Goal: Communication & Community: Answer question/provide support

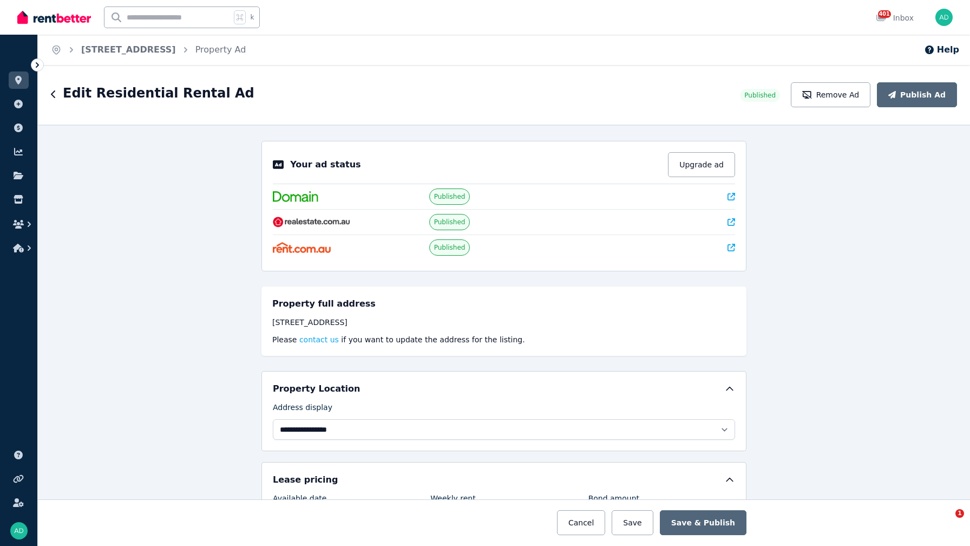
select select "**********"
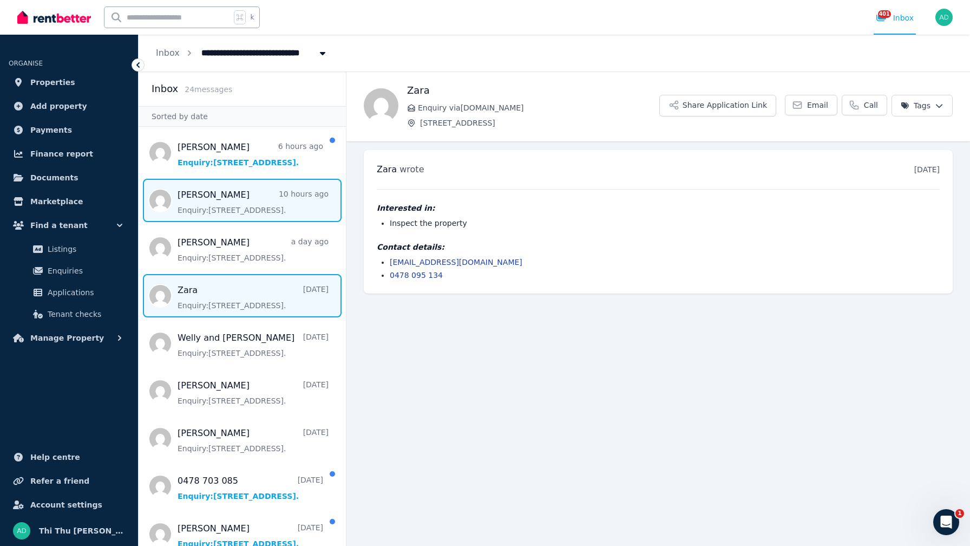
click at [236, 209] on span "Message list" at bounding box center [242, 200] width 207 height 43
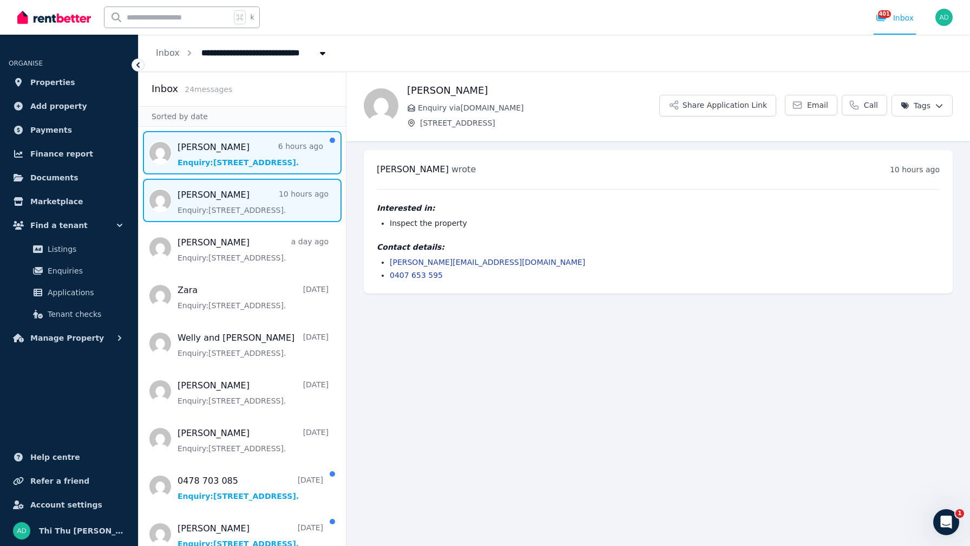
click at [309, 162] on span "Message list" at bounding box center [242, 152] width 207 height 43
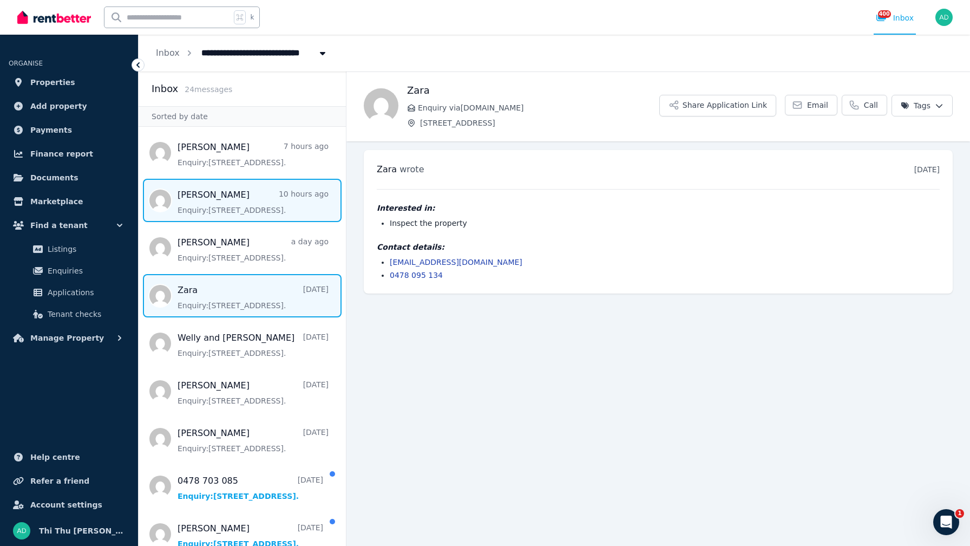
click at [245, 208] on span "Message list" at bounding box center [242, 200] width 207 height 43
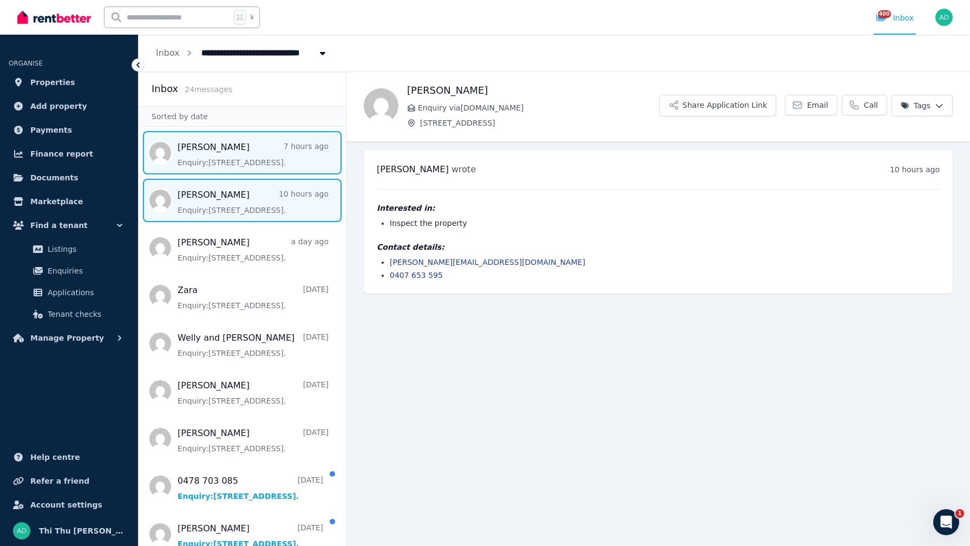
click at [250, 158] on span "Message list" at bounding box center [242, 152] width 207 height 43
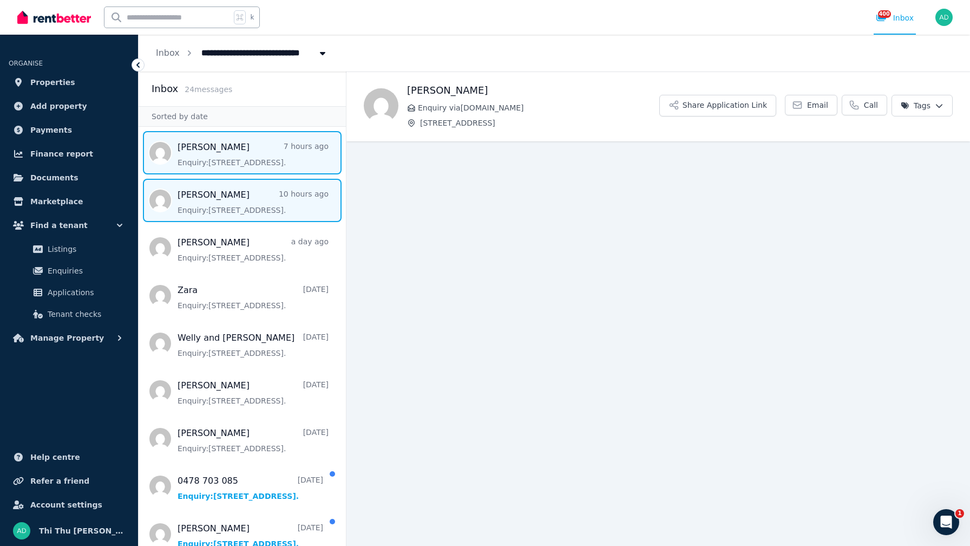
click at [264, 206] on span "Message list" at bounding box center [242, 200] width 207 height 43
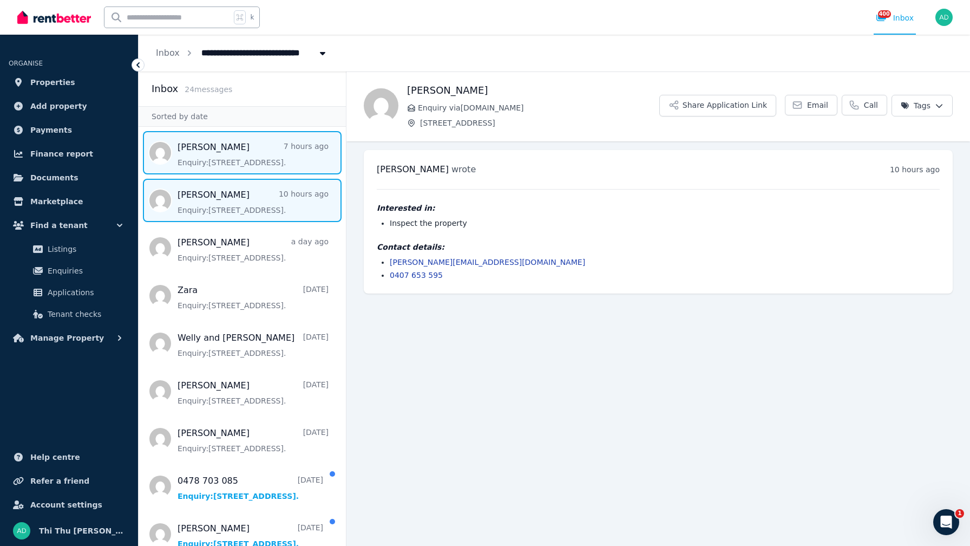
click at [252, 152] on span "Message list" at bounding box center [242, 152] width 207 height 43
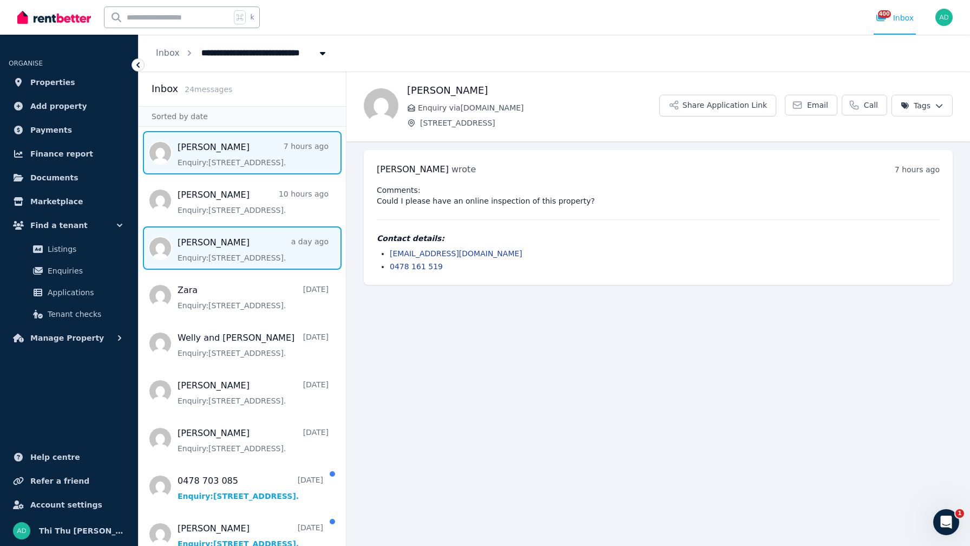
click at [253, 255] on span "Message list" at bounding box center [242, 247] width 207 height 43
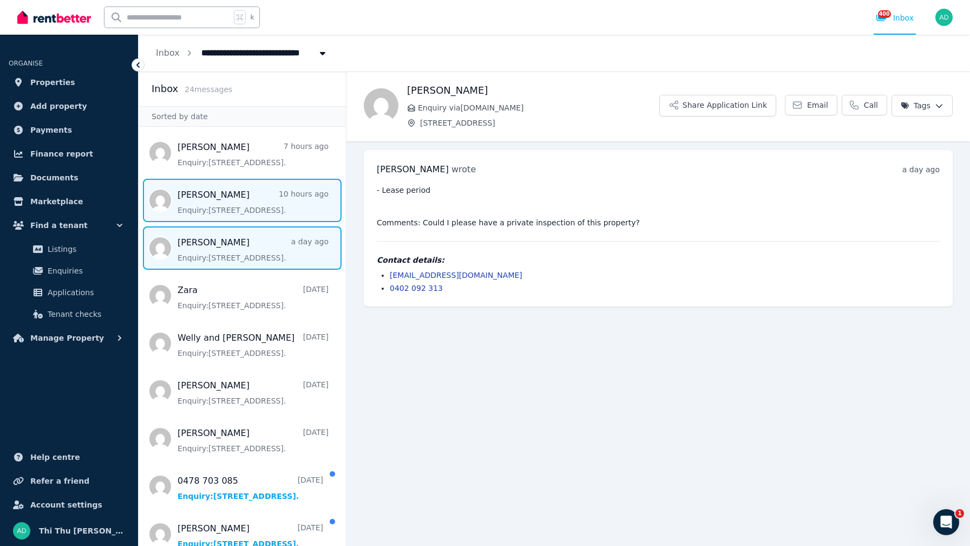
click at [249, 206] on span "Message list" at bounding box center [242, 200] width 207 height 43
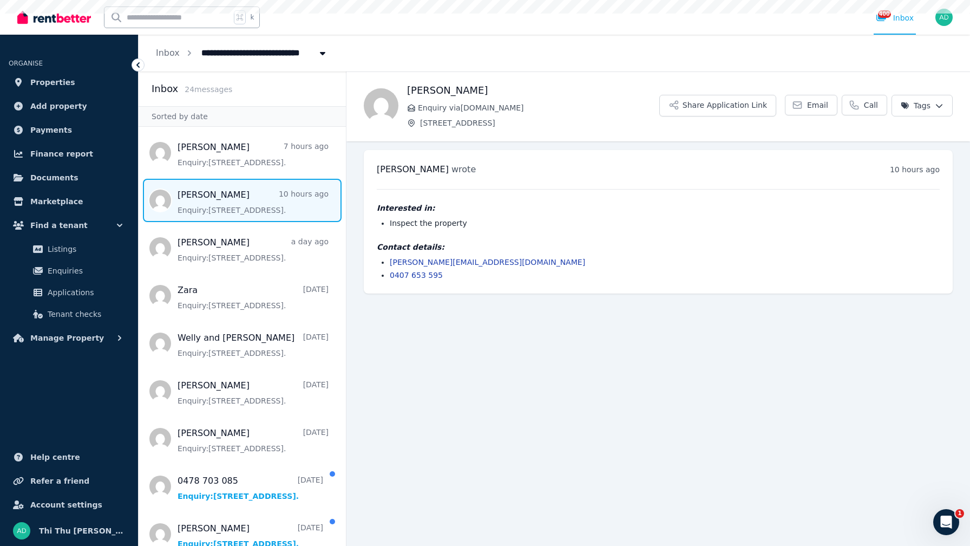
click at [249, 206] on span "Message list" at bounding box center [242, 200] width 207 height 43
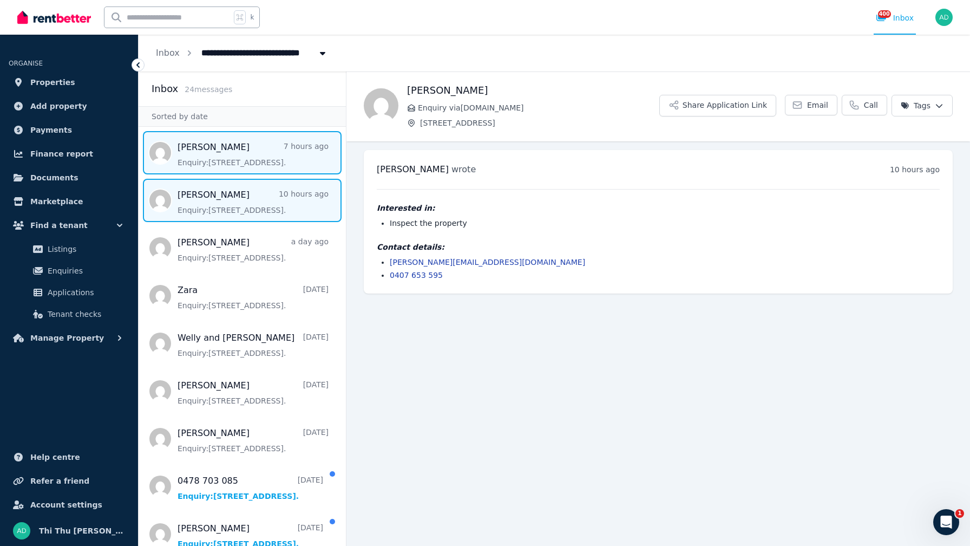
click at [240, 154] on span "Message list" at bounding box center [242, 152] width 207 height 43
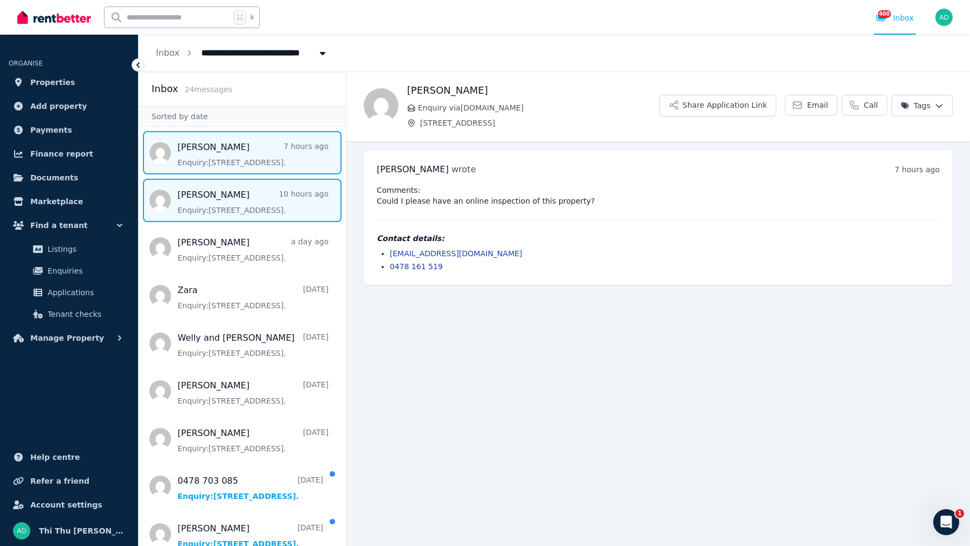
click at [223, 204] on span "Message list" at bounding box center [242, 200] width 207 height 43
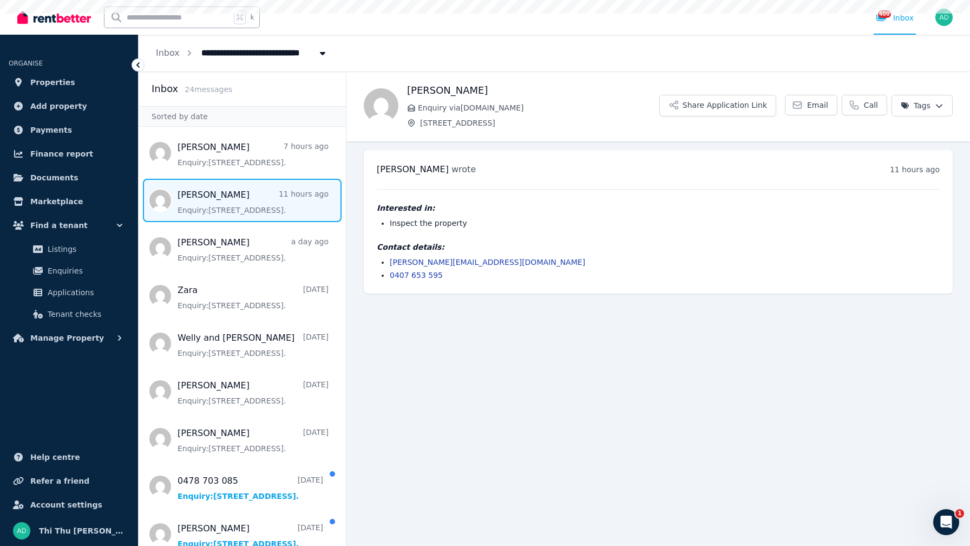
click at [223, 204] on span "Message list" at bounding box center [242, 200] width 207 height 43
click at [224, 204] on span "Message list" at bounding box center [242, 200] width 207 height 43
click at [138, 63] on icon at bounding box center [137, 64] width 3 height 5
